Goal: Task Accomplishment & Management: Use online tool/utility

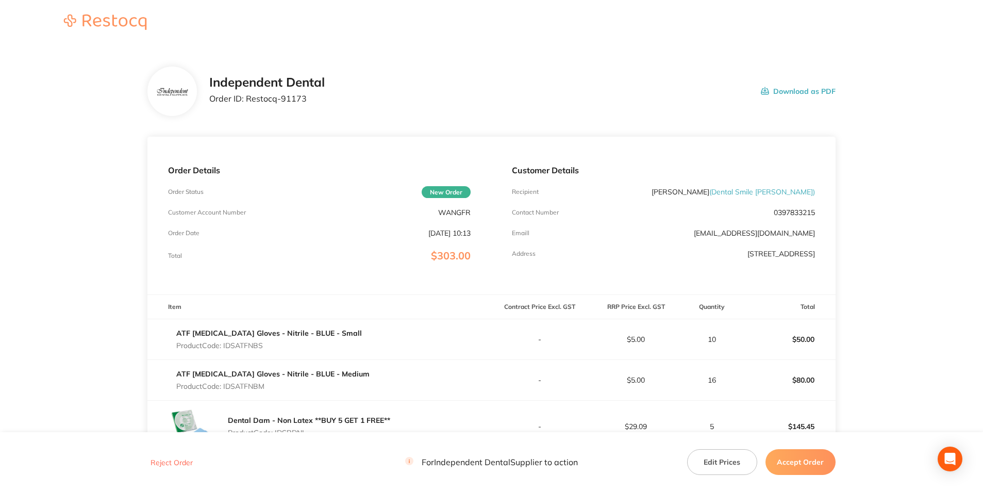
click at [774, 458] on button "Accept Order" at bounding box center [800, 462] width 70 height 26
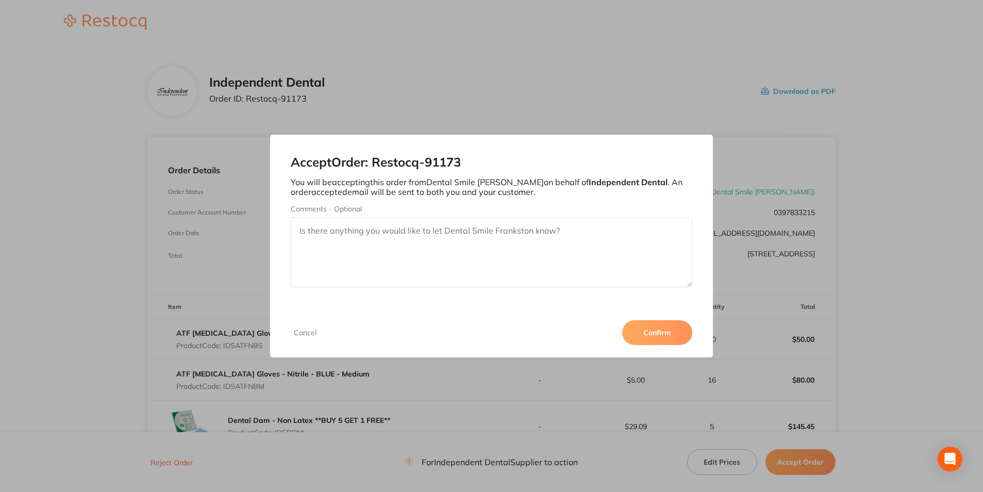
click at [677, 343] on button "Confirm" at bounding box center [657, 332] width 70 height 25
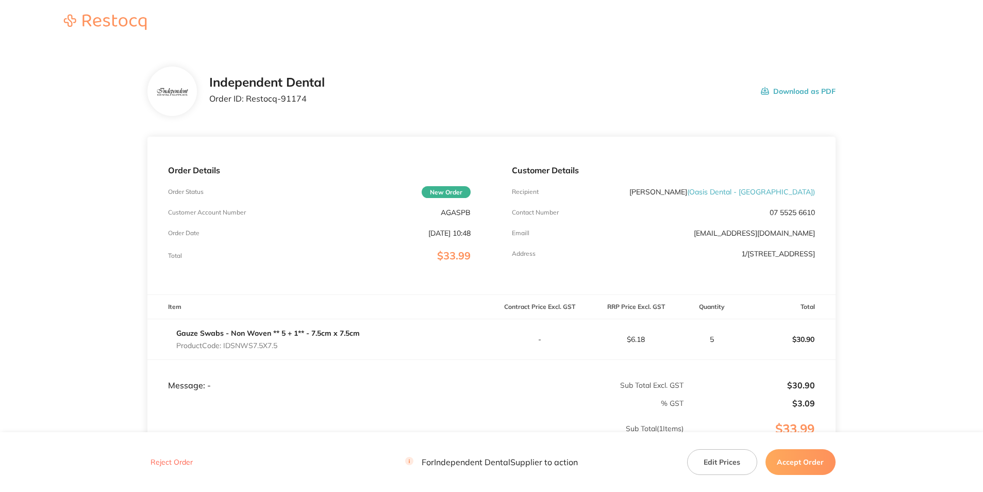
click at [782, 456] on button "Accept Order" at bounding box center [800, 462] width 70 height 26
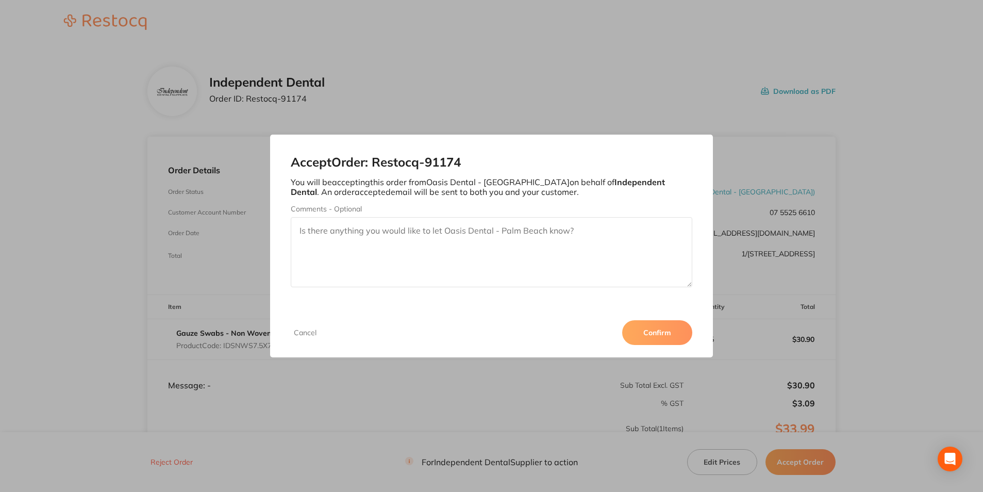
click at [670, 328] on button "Confirm" at bounding box center [657, 332] width 70 height 25
